Goal: Information Seeking & Learning: Learn about a topic

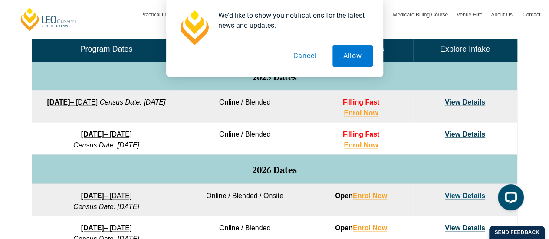
click at [241, 134] on td "Online / Blended" at bounding box center [245, 138] width 129 height 32
click at [466, 129] on td "View Details" at bounding box center [465, 138] width 104 height 32
click at [463, 137] on link "View Details" at bounding box center [465, 134] width 40 height 7
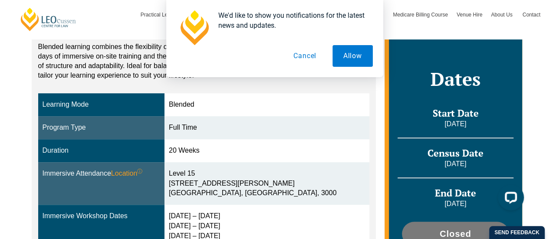
click at [302, 56] on button "Cancel" at bounding box center [305, 56] width 45 height 22
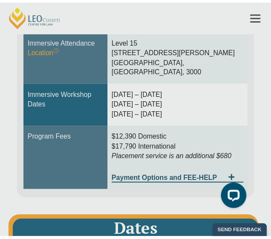
scroll to position [5, 0]
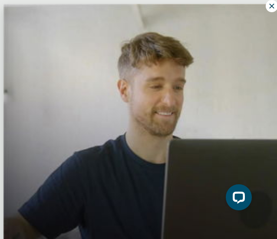
click at [268, 3] on icon at bounding box center [272, 6] width 8 height 8
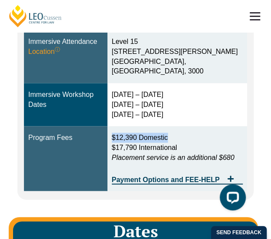
drag, startPoint x: 187, startPoint y: 132, endPoint x: 129, endPoint y: 129, distance: 57.9
click at [129, 132] on p "$12,390 Domestic $17,790 International Placement service is an additional $680" at bounding box center [177, 147] width 131 height 30
copy span "$12,390 Domestic"
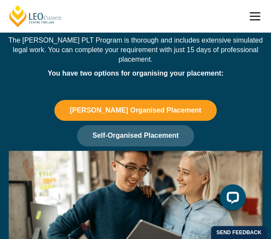
scroll to position [763, 0]
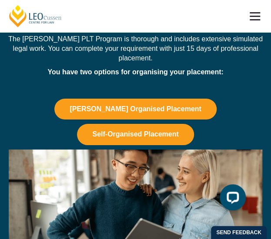
click at [149, 138] on span "Self-Organised Placement" at bounding box center [135, 134] width 86 height 8
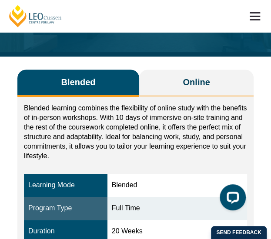
scroll to position [0, 0]
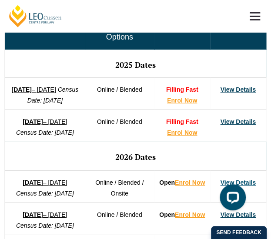
scroll to position [570, 0]
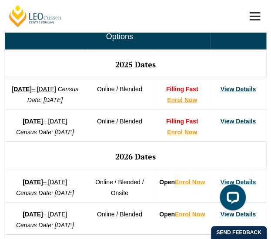
drag, startPoint x: 49, startPoint y: 152, endPoint x: 60, endPoint y: 163, distance: 15.7
click at [60, 141] on td "8 December 2025 – 8 May 2026 Census Date: 19 January 2026" at bounding box center [45, 125] width 80 height 32
copy em "[DATE]"
click at [234, 125] on link "View Details" at bounding box center [237, 121] width 35 height 7
